Goal: Task Accomplishment & Management: Manage account settings

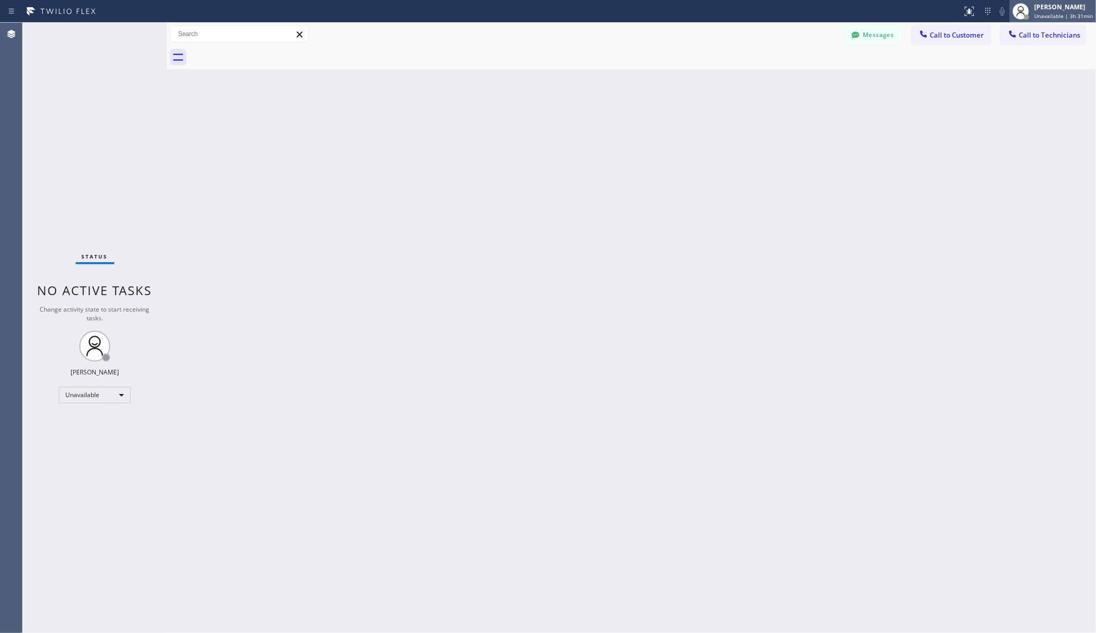
click at [1065, 4] on div "[PERSON_NAME]" at bounding box center [1063, 7] width 59 height 9
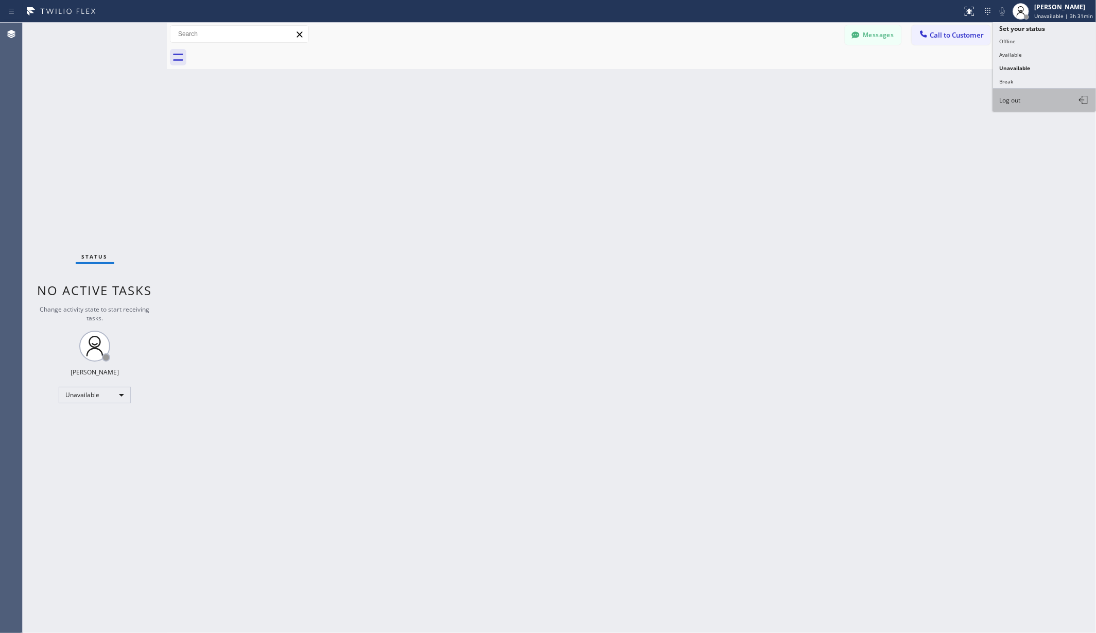
click at [1023, 98] on button "Log out" at bounding box center [1044, 100] width 103 height 23
click at [1023, 98] on div "Back to Dashboard Change Sender ID Customers Technicians AA Adam Arseneault 09/…" at bounding box center [631, 328] width 929 height 610
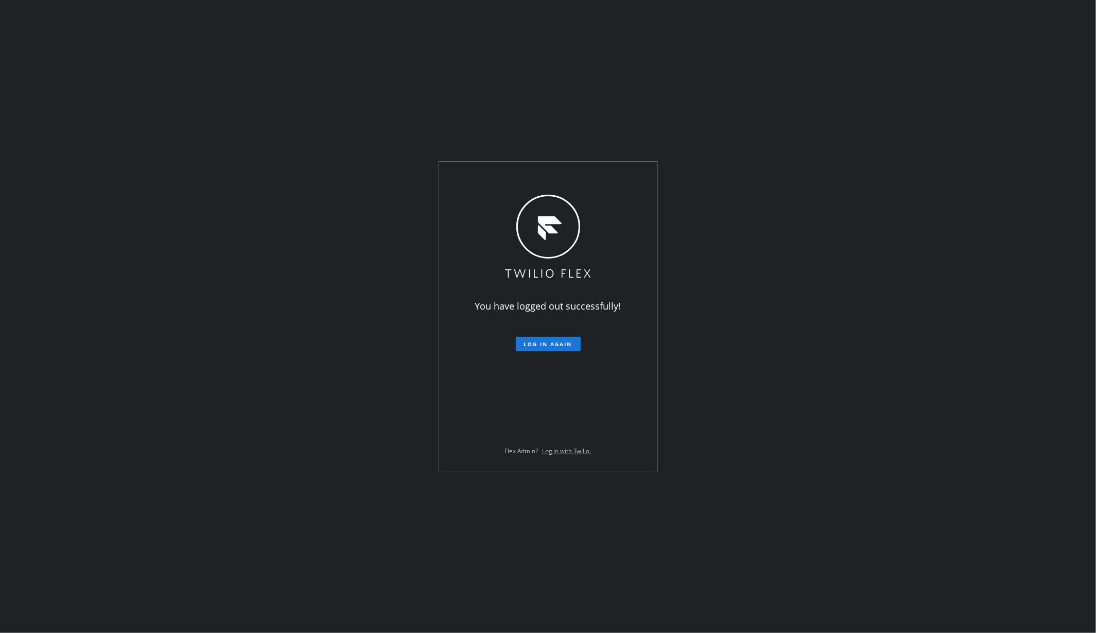
click at [1042, 18] on div "You have logged out successfully! Log in again Flex Admin? Log in with Twilio." at bounding box center [548, 316] width 1096 height 633
click at [555, 349] on button "Log in again" at bounding box center [548, 344] width 65 height 14
click at [208, 70] on div "You have logged out successfully! Log in again Flex Admin? Log in with Twilio." at bounding box center [548, 316] width 1096 height 633
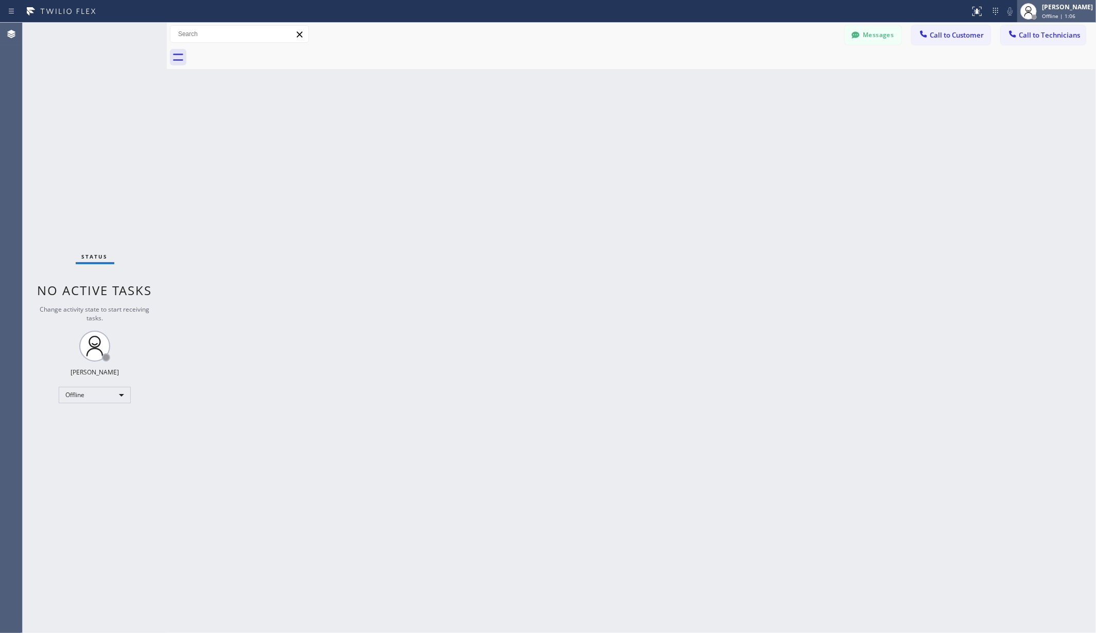
click at [1061, 7] on div "[PERSON_NAME]" at bounding box center [1067, 7] width 51 height 9
click at [1028, 79] on button "Break" at bounding box center [1044, 81] width 103 height 13
drag, startPoint x: 365, startPoint y: 266, endPoint x: 349, endPoint y: 354, distance: 89.9
click at [365, 266] on div "Back to Dashboard Change Sender ID Customers Technicians AA Adam Arseneault 09/…" at bounding box center [631, 328] width 929 height 610
